Goal: Task Accomplishment & Management: Manage account settings

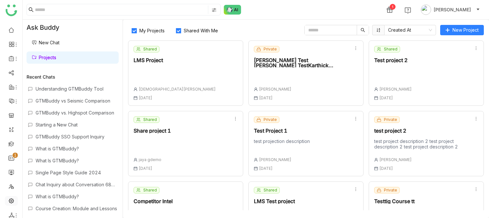
click at [14, 201] on link at bounding box center [11, 201] width 6 height 6
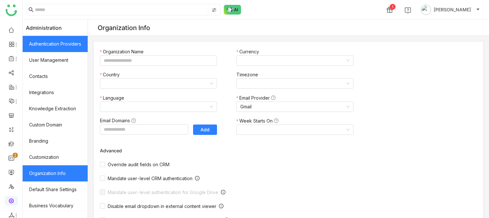
type input "*******"
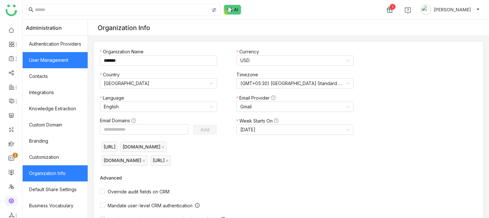
click at [58, 66] on link "User Management" at bounding box center [55, 60] width 65 height 16
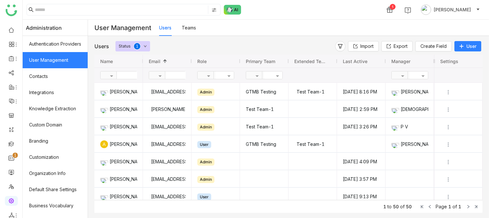
click at [180, 75] on input "text" at bounding box center [188, 75] width 47 height 7
type input "****"
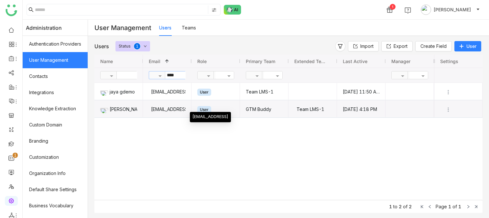
click at [190, 106] on div "[EMAIL_ADDRESS]" at bounding box center [167, 108] width 49 height 17
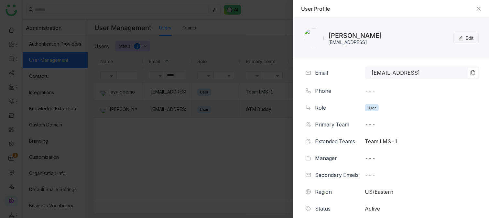
click at [470, 36] on span "Edit" at bounding box center [470, 38] width 8 height 7
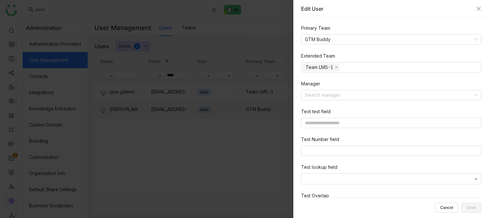
scroll to position [76, 0]
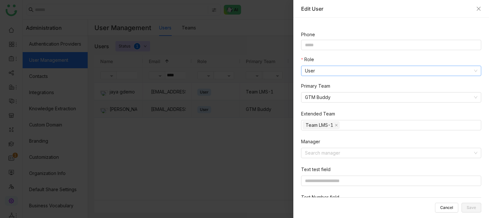
click at [353, 69] on nz-select-item "User" at bounding box center [391, 71] width 173 height 10
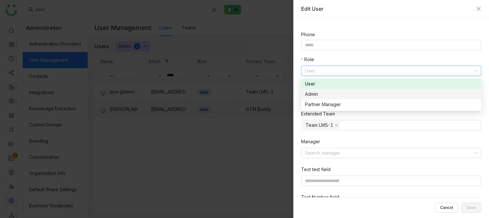
click at [336, 97] on div "Admin" at bounding box center [391, 94] width 173 height 7
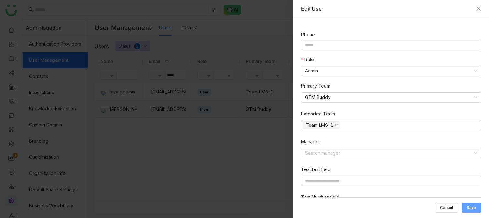
click at [473, 203] on button "Save" at bounding box center [472, 208] width 20 height 10
